Goal: Communication & Community: Answer question/provide support

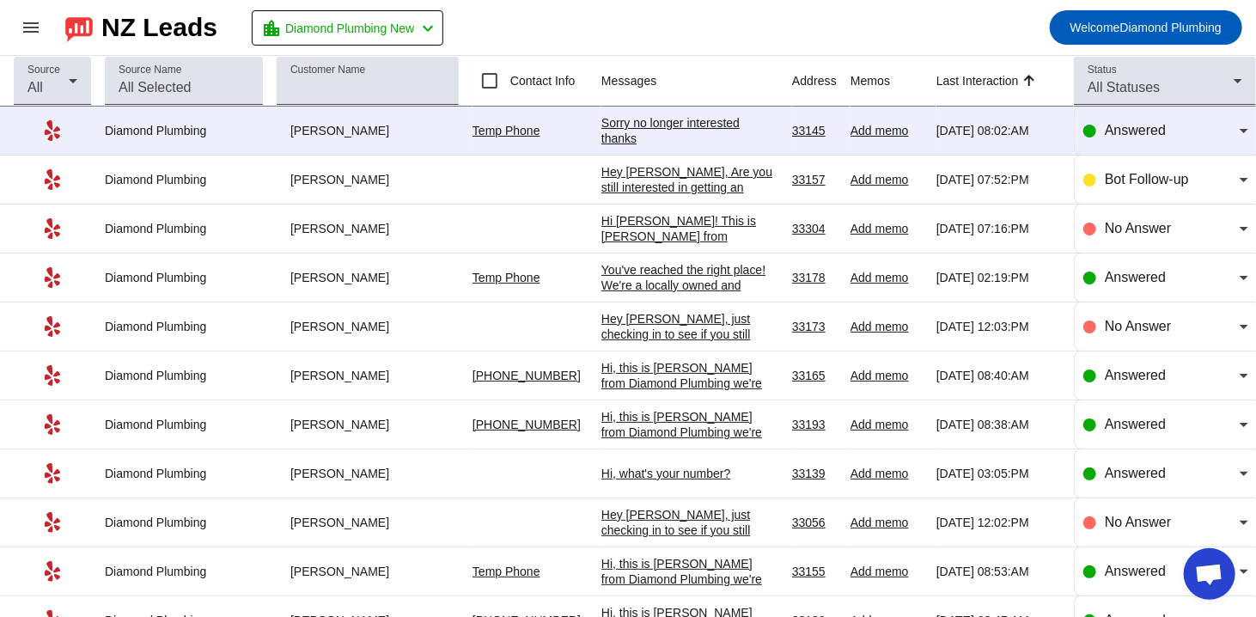
click at [684, 129] on div "Sorry no longer interested thanks" at bounding box center [689, 130] width 177 height 31
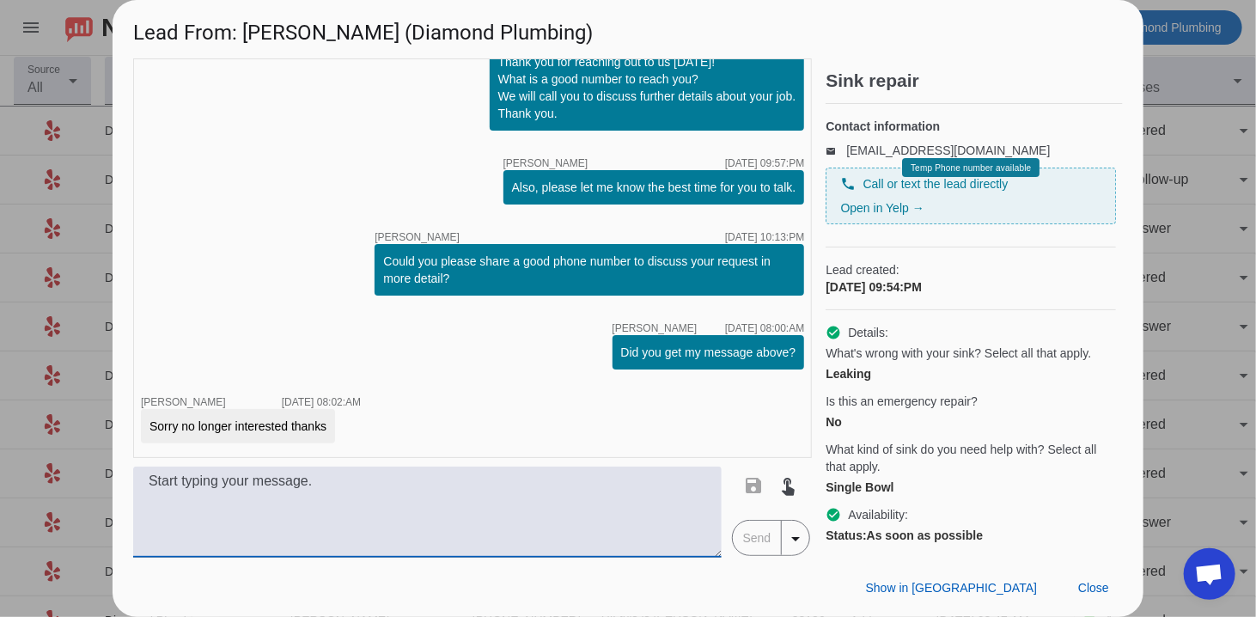
click at [342, 534] on textarea at bounding box center [427, 511] width 588 height 91
paste textarea "Hi, thank you for getting back to [GEOGRAPHIC_DATA] and for keeping us informed…"
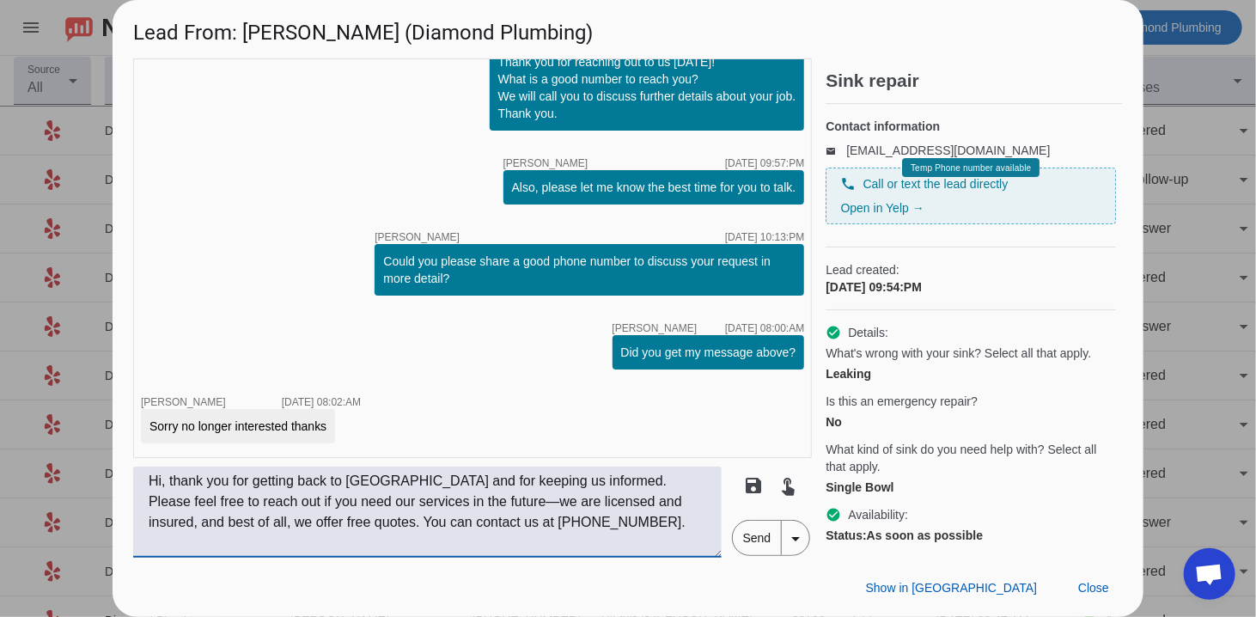
click at [412, 502] on textarea "Hi, thank you for getting back to [GEOGRAPHIC_DATA] and for keeping us informed…" at bounding box center [427, 511] width 588 height 91
click at [411, 502] on textarea "Hi, thank you for getting back to [GEOGRAPHIC_DATA] and for keeping us informed…" at bounding box center [427, 511] width 588 height 91
click at [405, 502] on textarea "Hi, thank you for getting back to [GEOGRAPHIC_DATA] and for keeping us informed…" at bounding box center [427, 511] width 588 height 91
click at [395, 503] on textarea "Hi, thank you for getting back to [GEOGRAPHIC_DATA] and for keeping us informed…" at bounding box center [427, 511] width 588 height 91
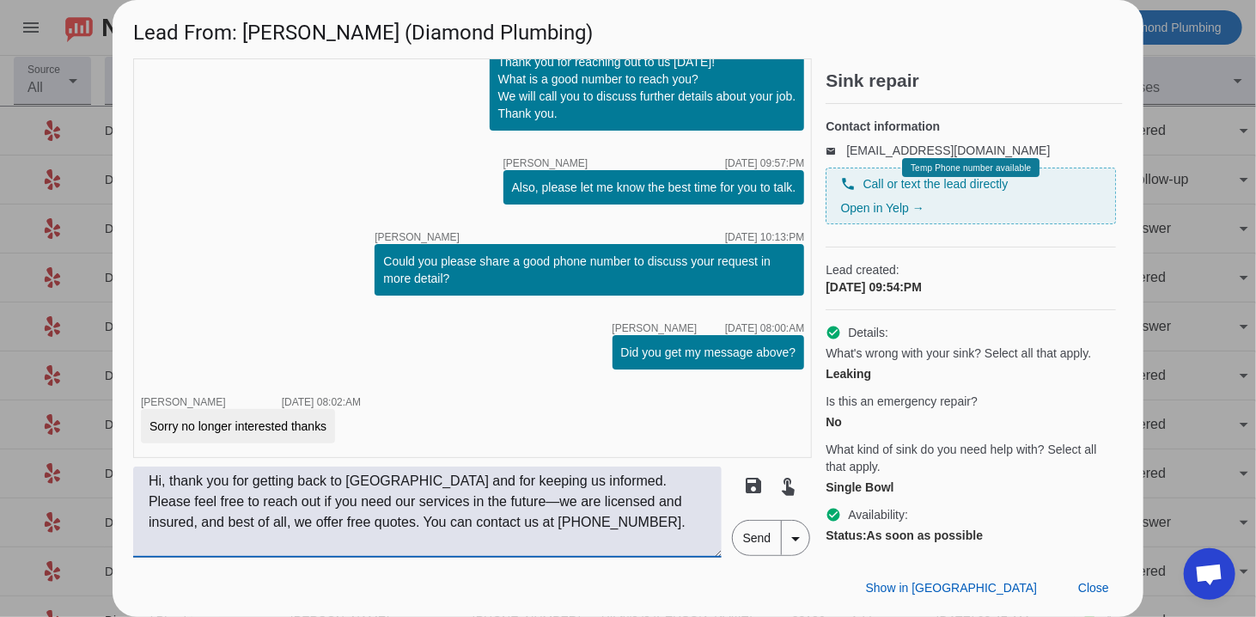
click at [395, 503] on textarea "Hi, thank you for getting back to [GEOGRAPHIC_DATA] and for keeping us informed…" at bounding box center [427, 511] width 588 height 91
type textarea "Hi, thank you for getting back to [GEOGRAPHIC_DATA] and for keeping us informed…"
click at [763, 550] on span "Send" at bounding box center [757, 538] width 49 height 34
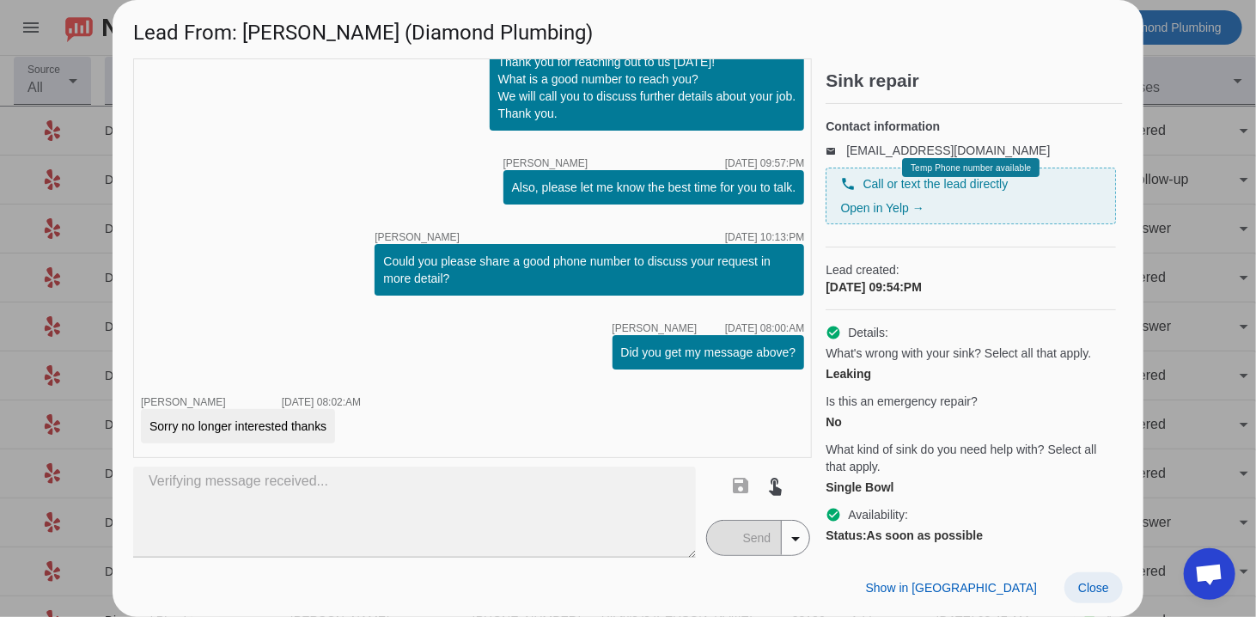
click at [1094, 590] on span "Close" at bounding box center [1093, 588] width 31 height 14
